Goal: Transaction & Acquisition: Purchase product/service

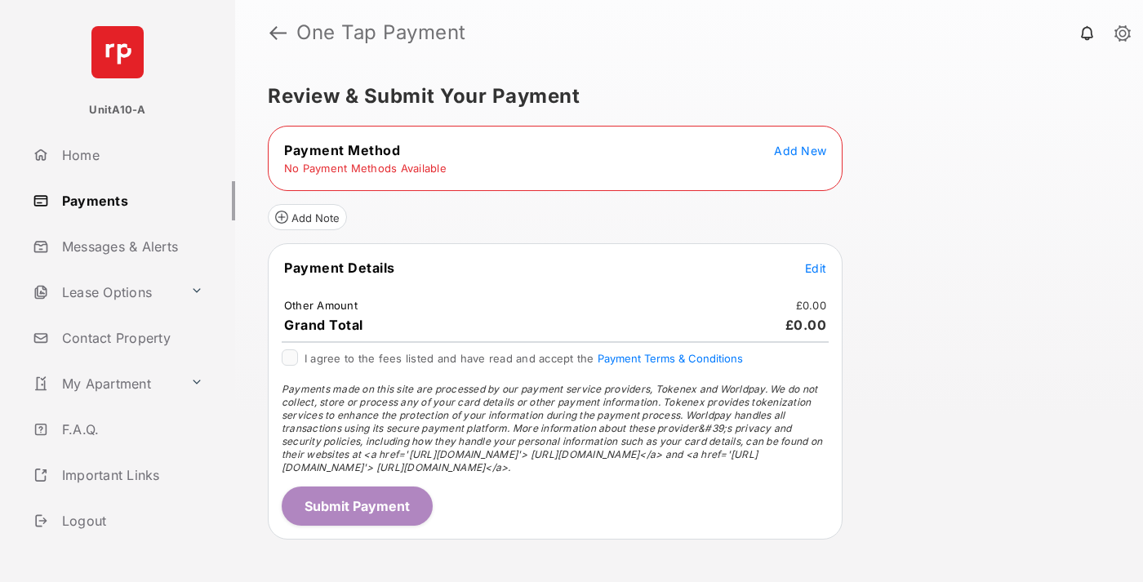
click at [800, 150] on span "Add New" at bounding box center [800, 151] width 52 height 14
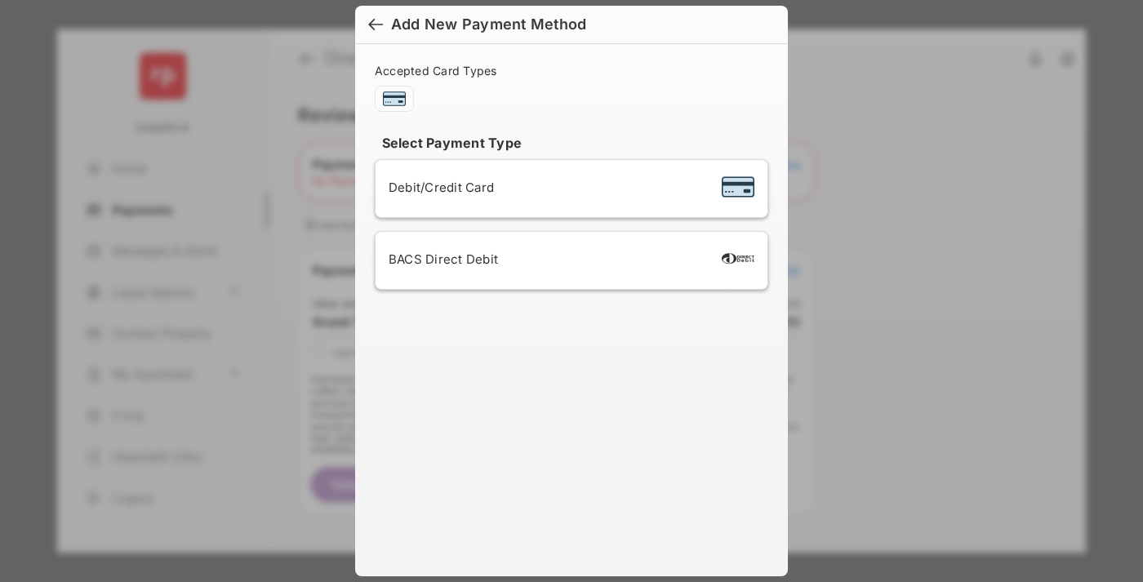
click at [437, 187] on span "Debit/Credit Card" at bounding box center [441, 188] width 105 height 16
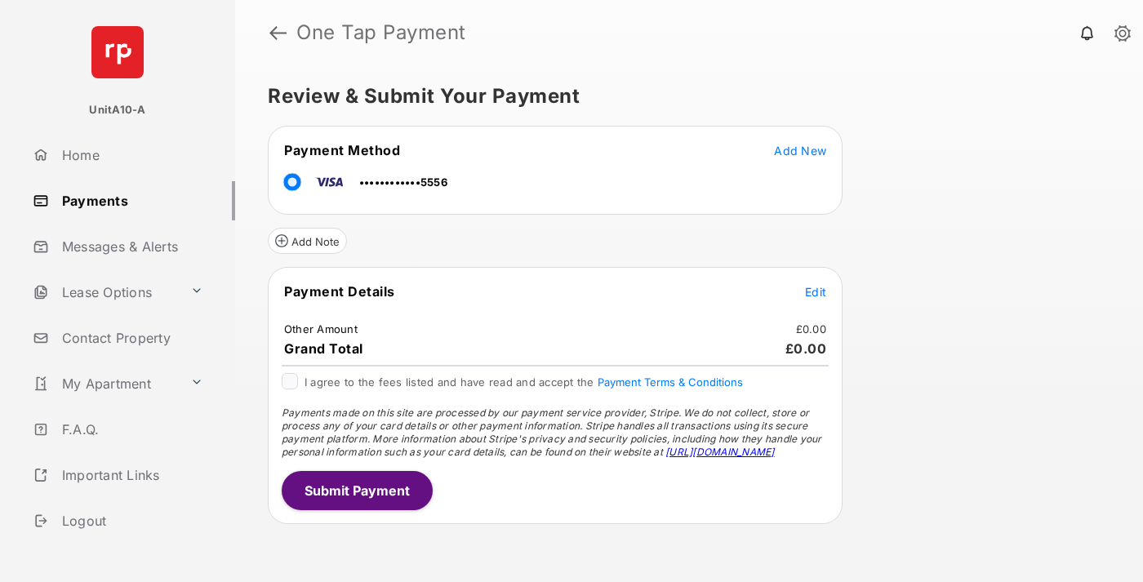
click at [816, 292] on span "Edit" at bounding box center [815, 292] width 21 height 14
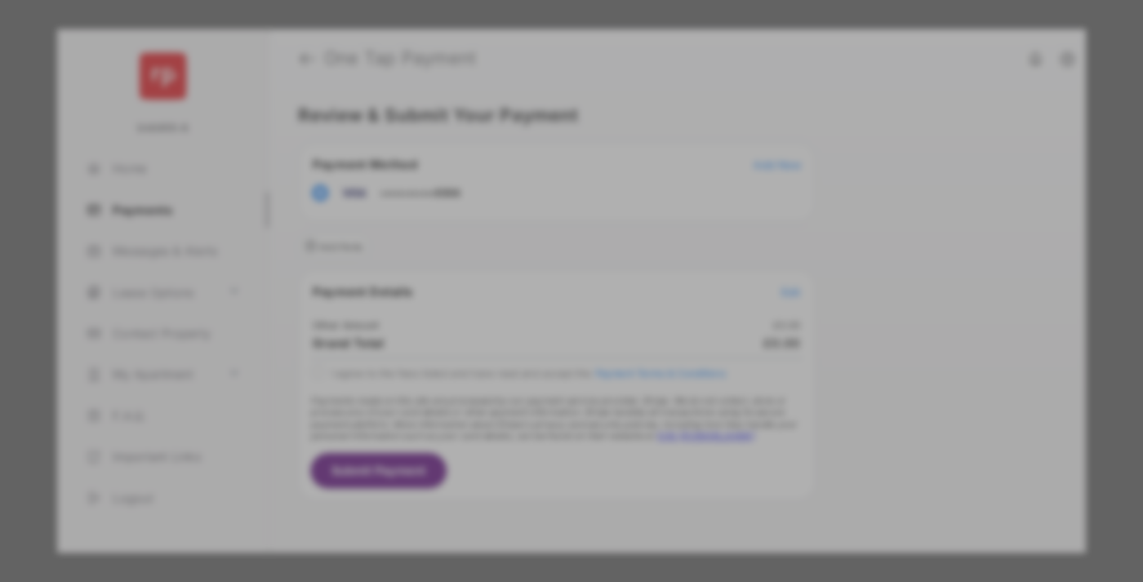
type input "**"
click at [516, 416] on button "Save" at bounding box center [516, 431] width 82 height 39
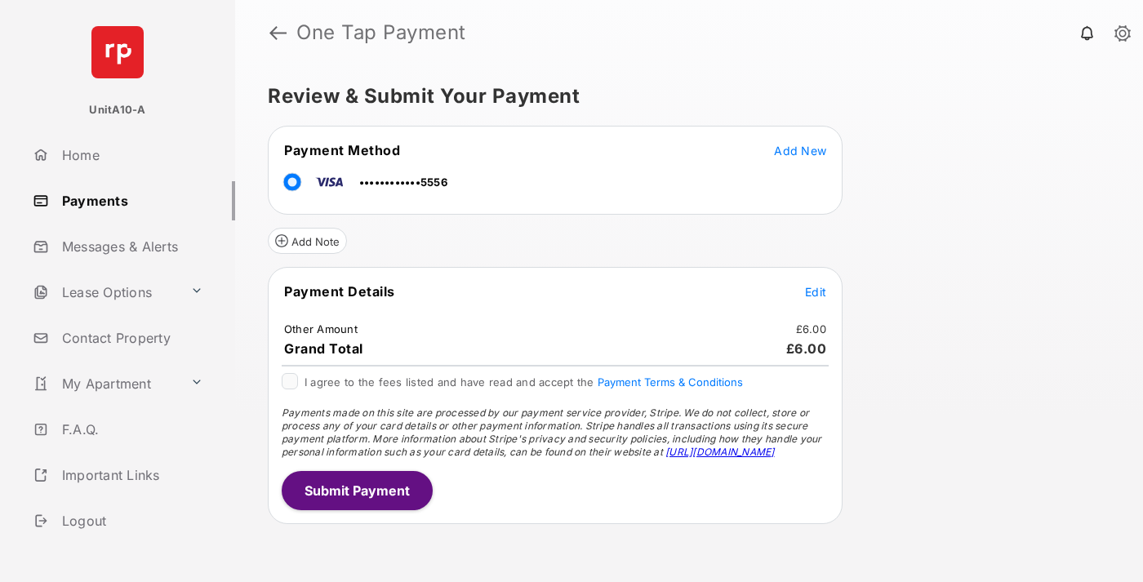
click at [356, 490] on button "Submit Payment" at bounding box center [357, 490] width 151 height 39
